Goal: Task Accomplishment & Management: Use online tool/utility

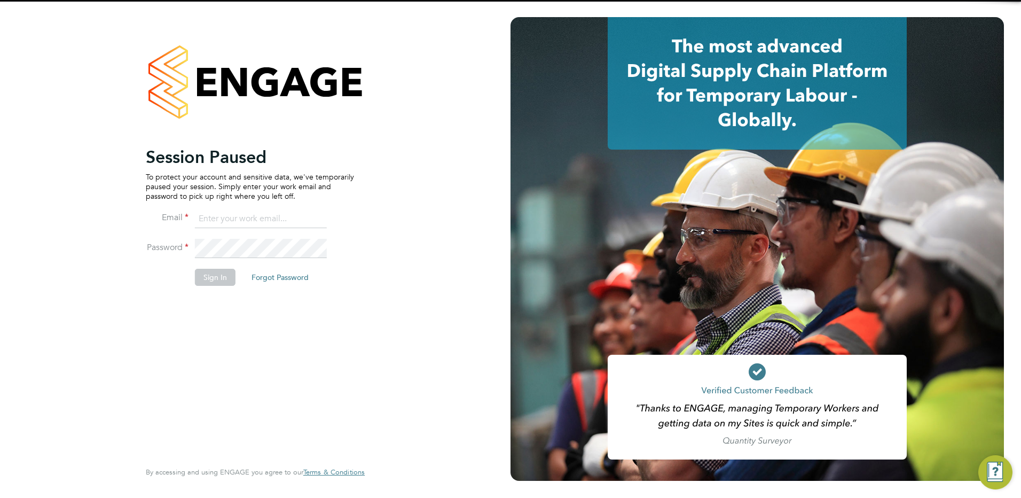
type input "[EMAIL_ADDRESS][DOMAIN_NAME]"
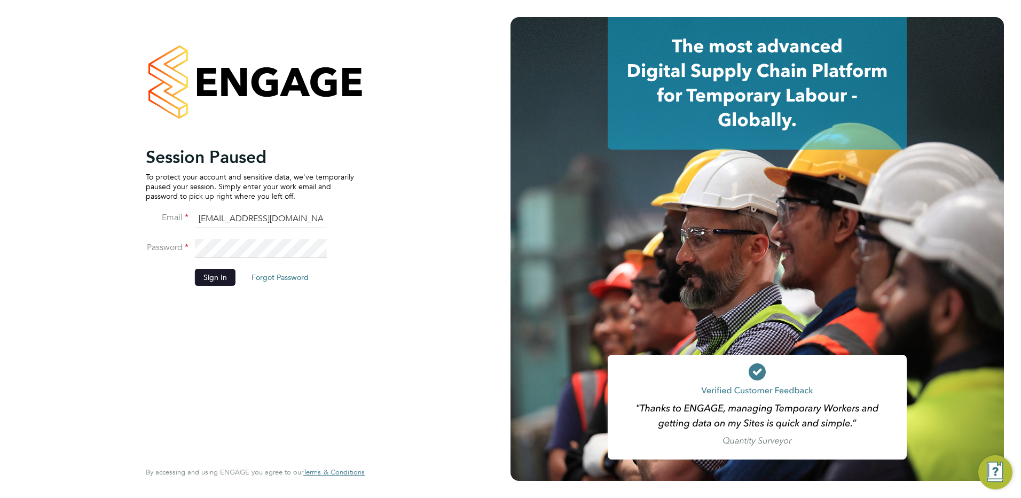
click at [219, 278] on button "Sign In" at bounding box center [215, 277] width 41 height 17
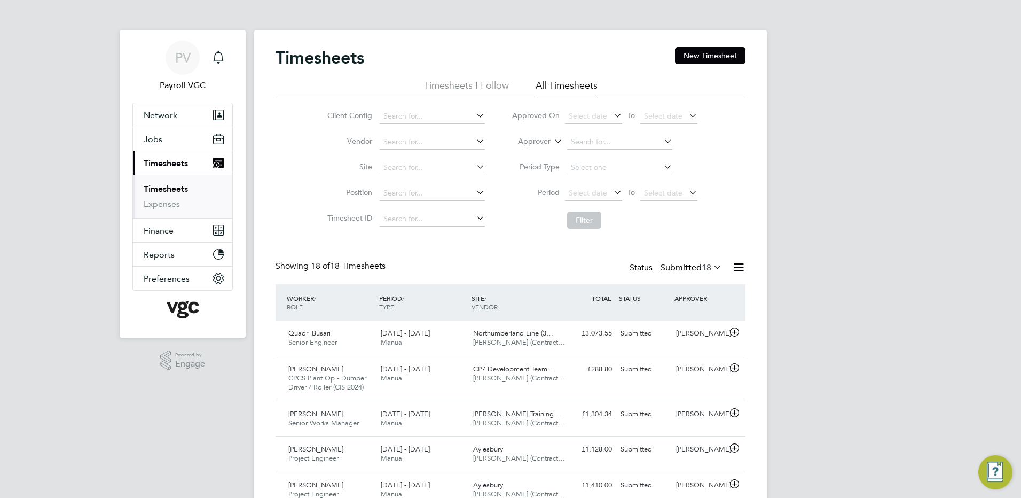
drag, startPoint x: 736, startPoint y: 266, endPoint x: 678, endPoint y: 299, distance: 66.7
click at [736, 266] on icon at bounding box center [738, 267] width 13 height 13
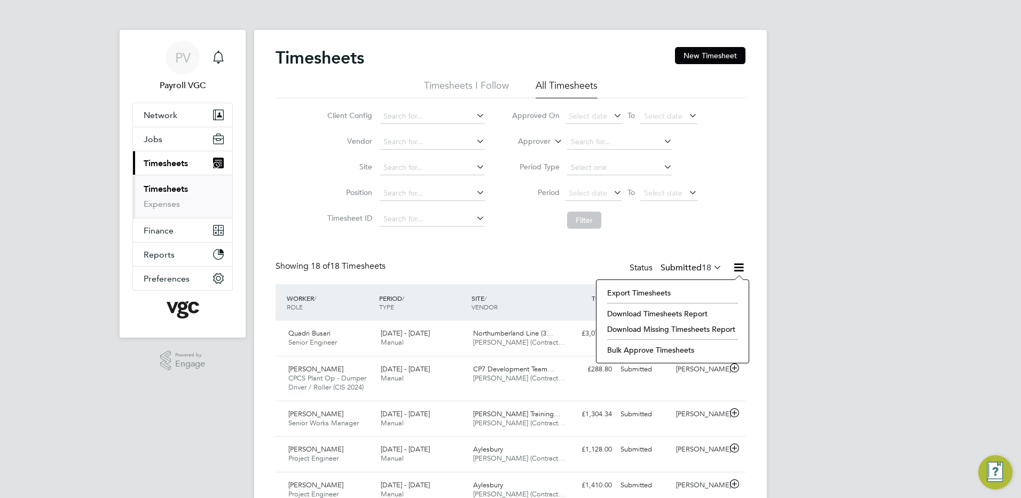
click at [627, 294] on li "Export Timesheets" at bounding box center [673, 292] width 142 height 15
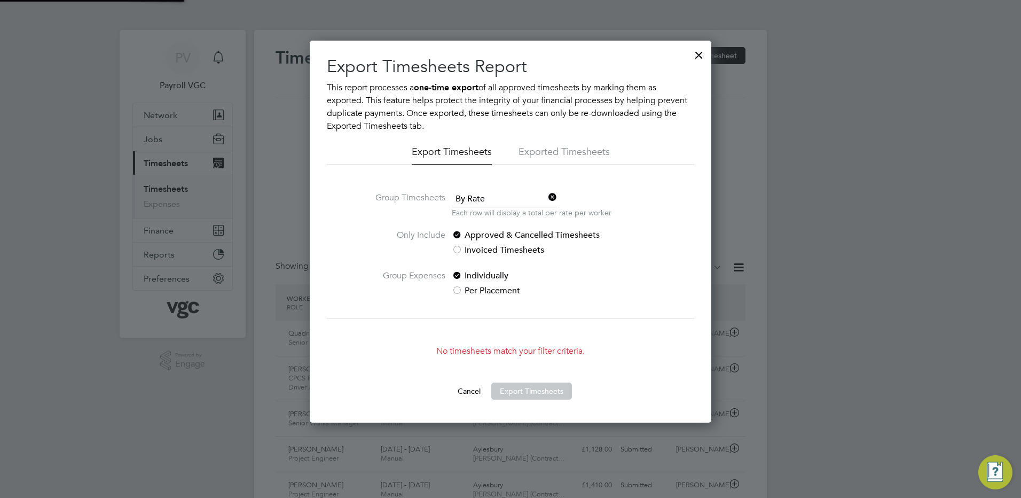
click at [483, 195] on span "By Rate" at bounding box center [504, 199] width 105 height 16
click at [482, 223] on li "By Date" at bounding box center [504, 228] width 106 height 14
click at [475, 395] on button "Cancel" at bounding box center [469, 390] width 40 height 17
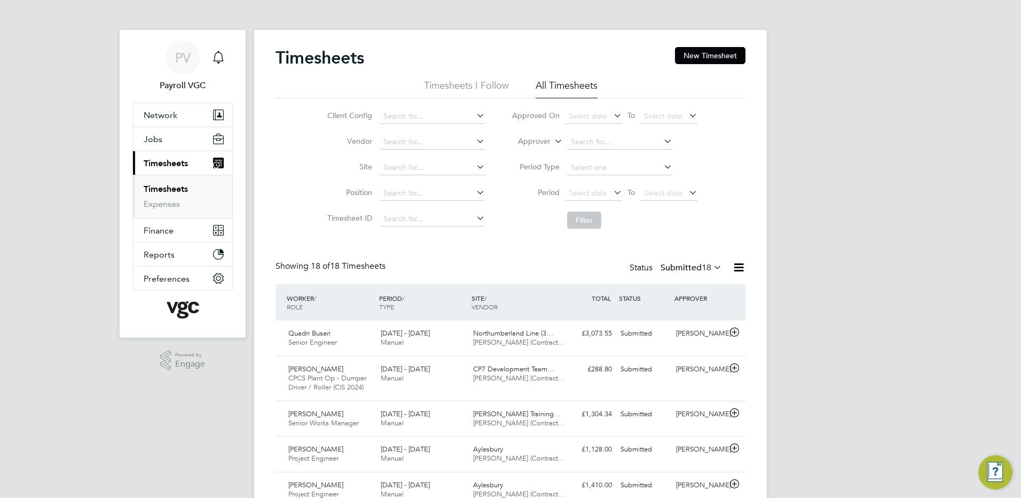
click at [541, 140] on label "Approver" at bounding box center [526, 141] width 48 height 11
click at [530, 152] on li "Worker" at bounding box center [524, 154] width 53 height 14
click at [576, 145] on input at bounding box center [619, 142] width 105 height 15
click at [587, 149] on li "Matiya s Fekade" at bounding box center [619, 156] width 106 height 14
type input "Matiyas Fekade"
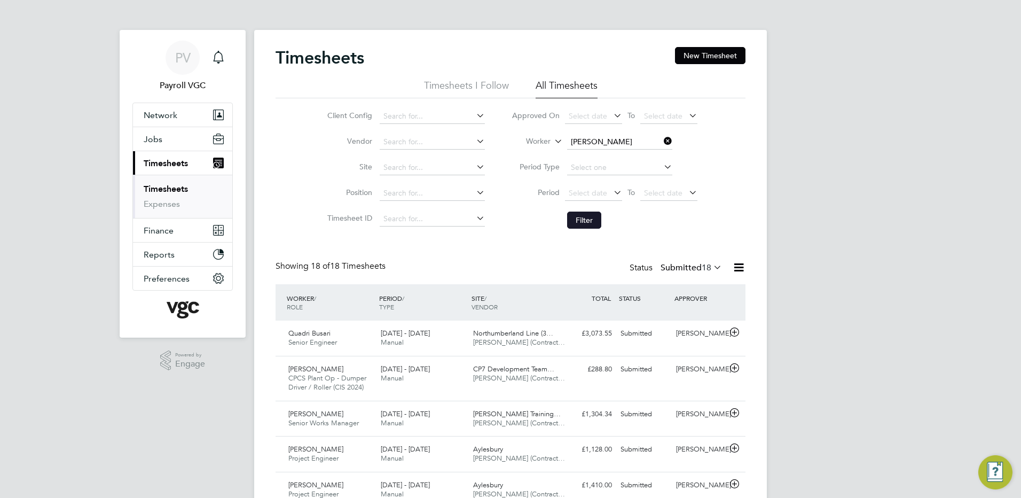
click at [590, 214] on button "Filter" at bounding box center [584, 219] width 34 height 17
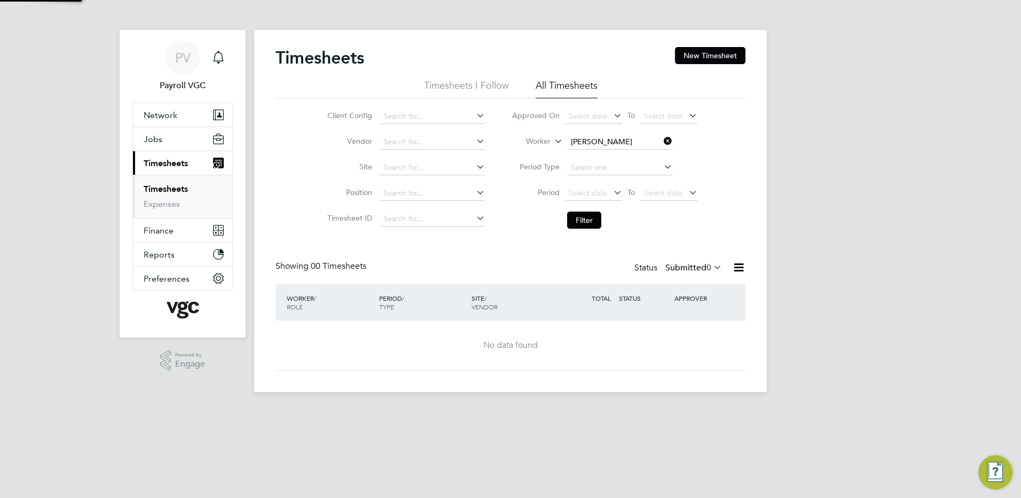
click at [684, 268] on label "Submitted 0" at bounding box center [693, 267] width 57 height 11
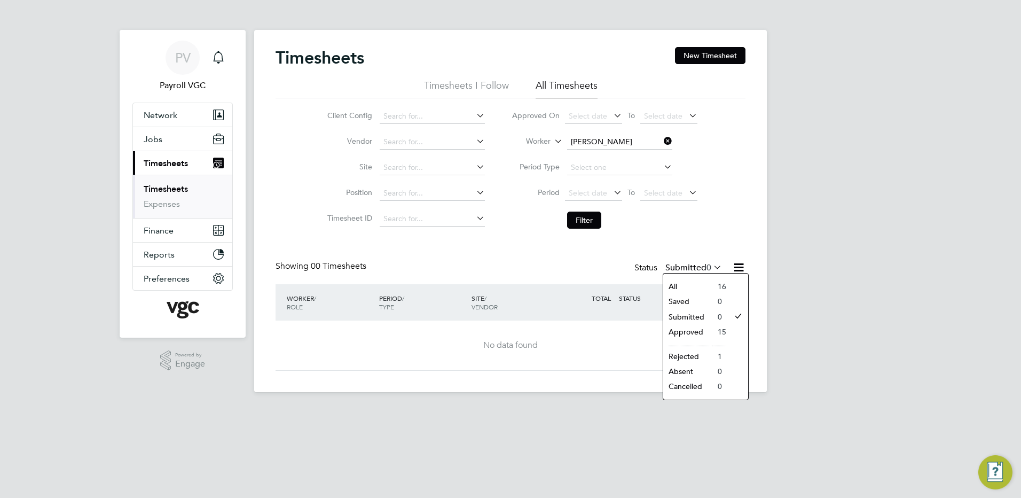
click at [702, 332] on li "Approved" at bounding box center [687, 331] width 49 height 15
